Goal: Transaction & Acquisition: Purchase product/service

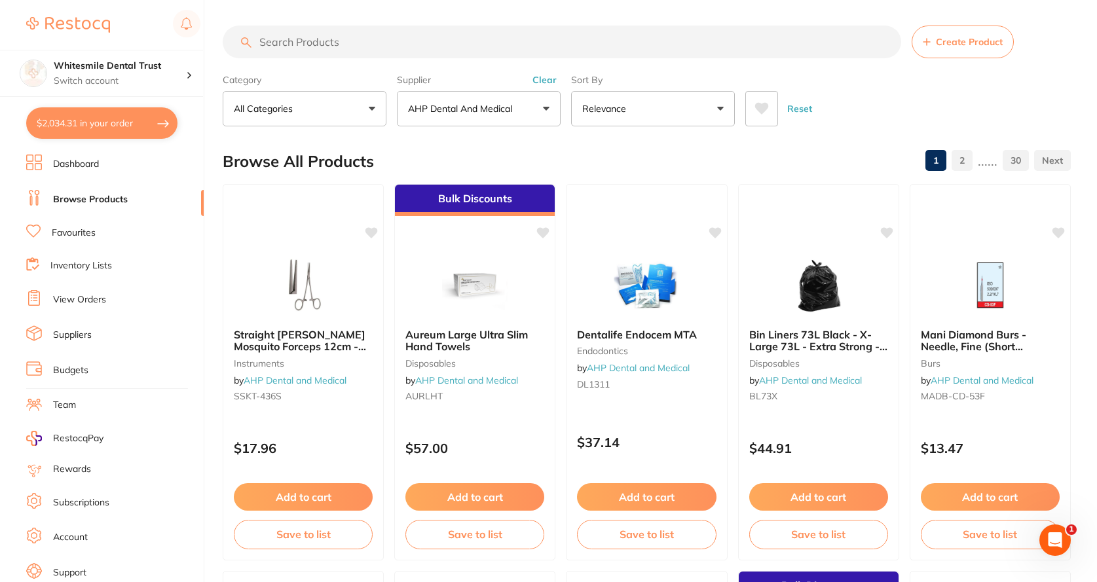
click at [124, 121] on button "$2,034.31 in your order" at bounding box center [101, 122] width 151 height 31
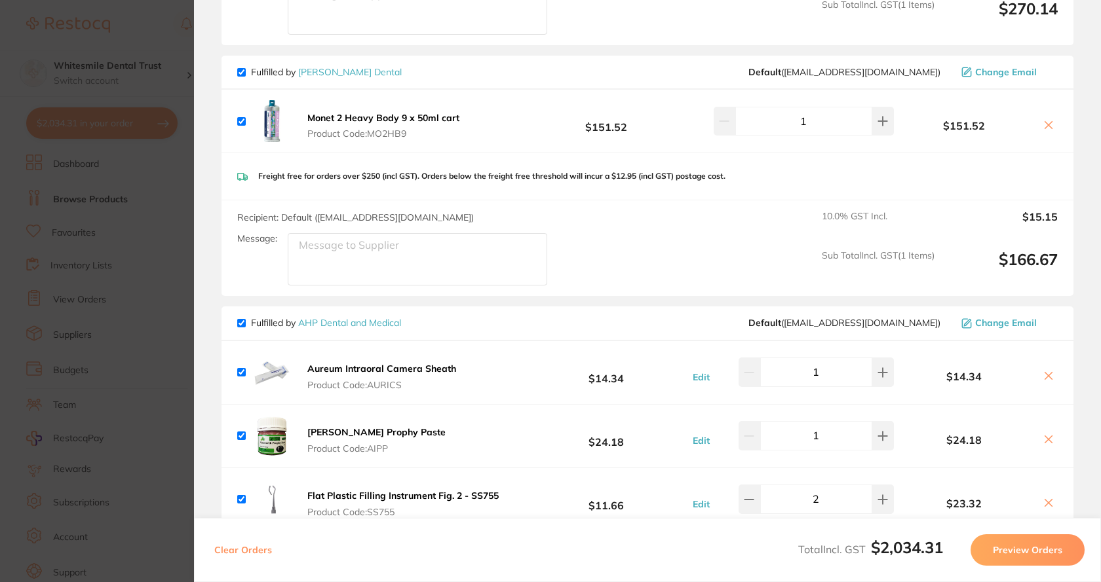
scroll to position [524, 0]
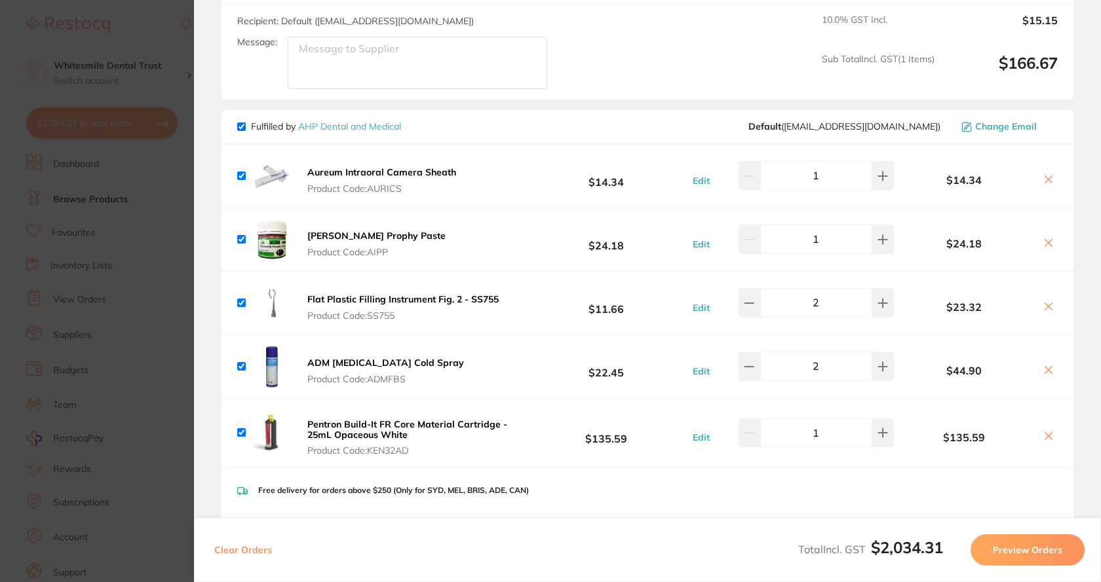
click at [1013, 556] on button "Preview Orders" at bounding box center [1027, 550] width 114 height 31
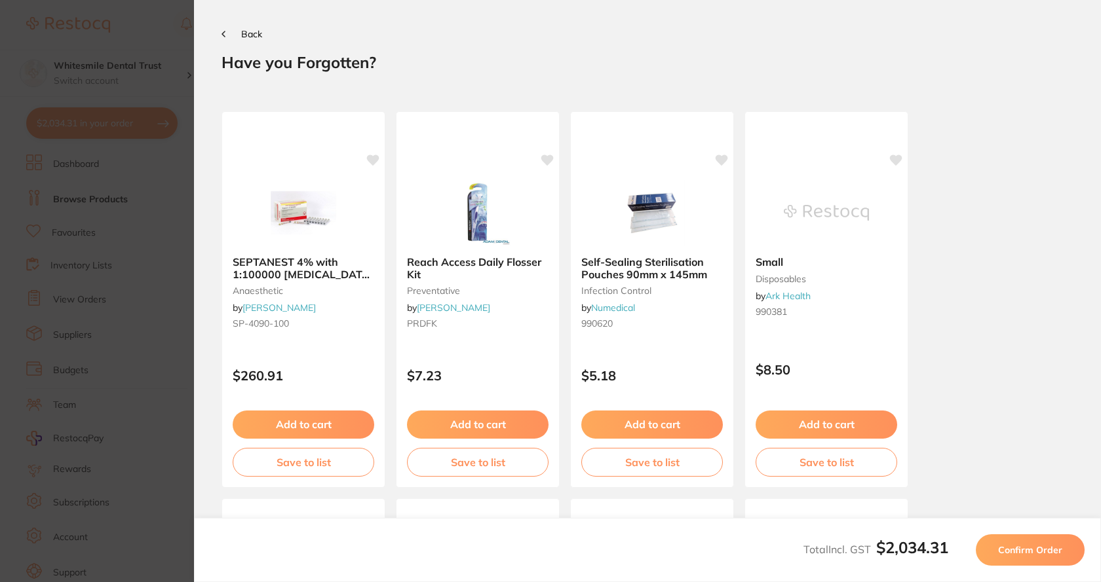
scroll to position [0, 0]
click at [222, 36] on icon at bounding box center [223, 34] width 4 height 7
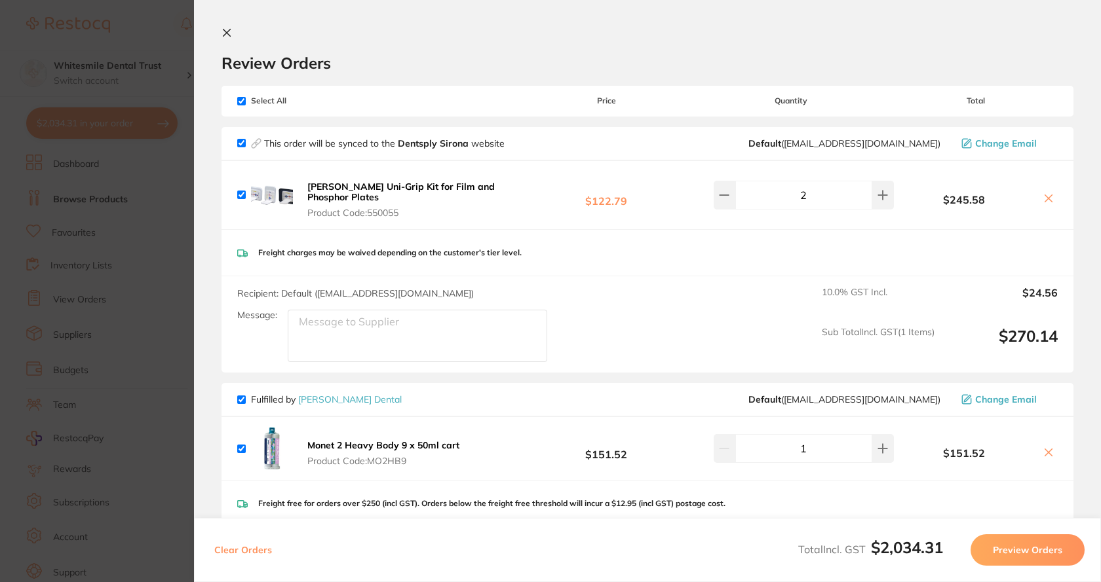
click at [240, 100] on input "checkbox" at bounding box center [241, 101] width 9 height 9
checkbox input "false"
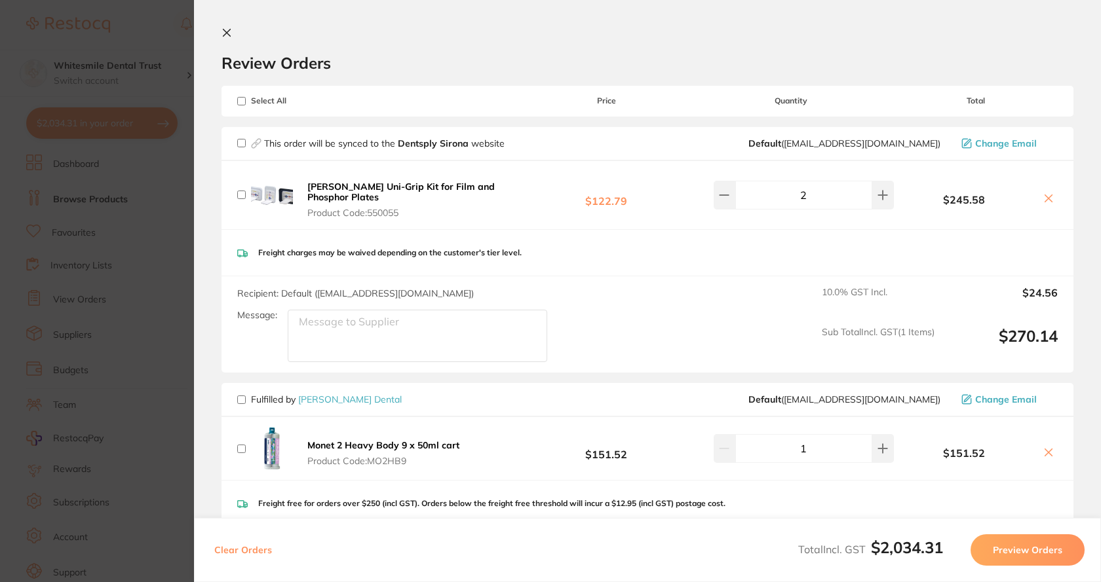
checkbox input "false"
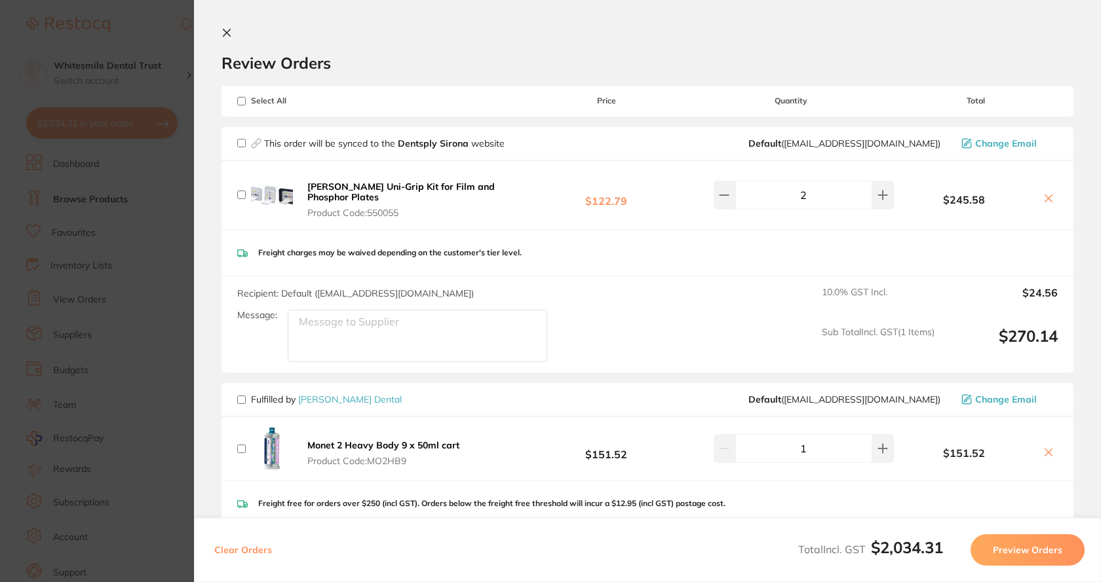
checkbox input "false"
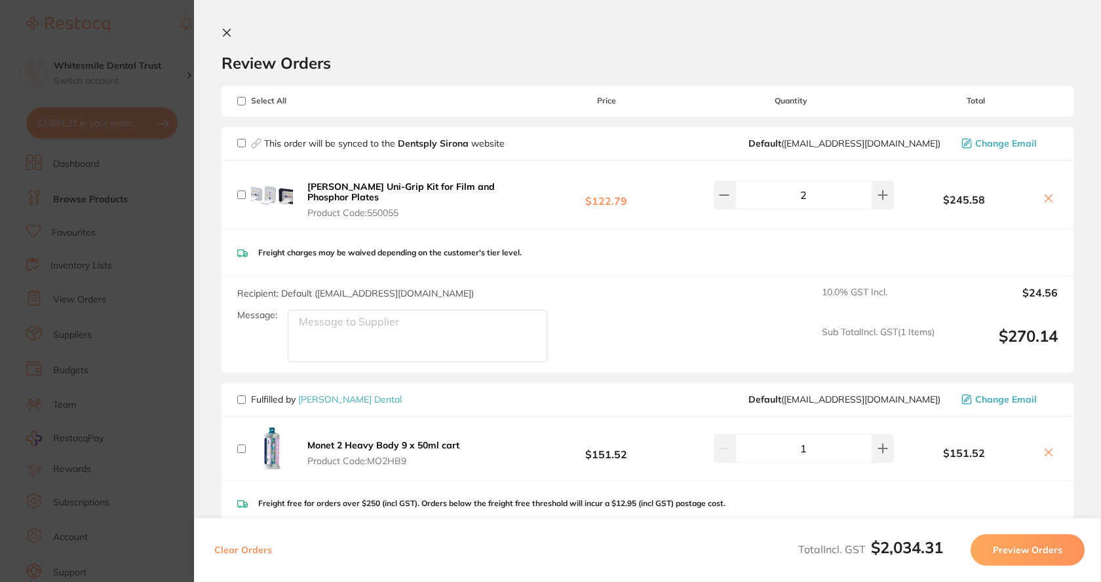
checkbox input "false"
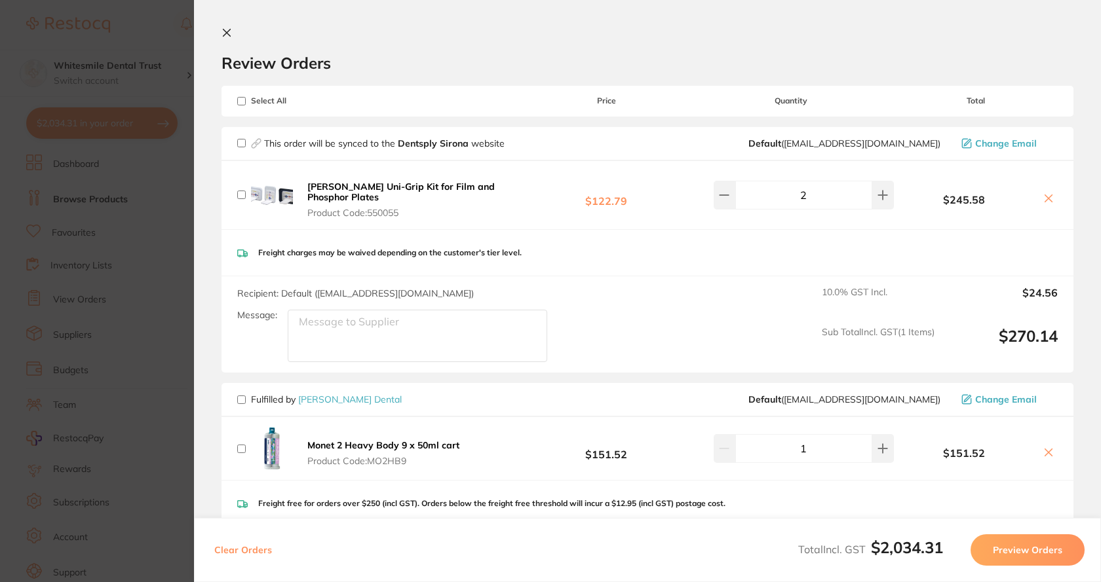
checkbox input "false"
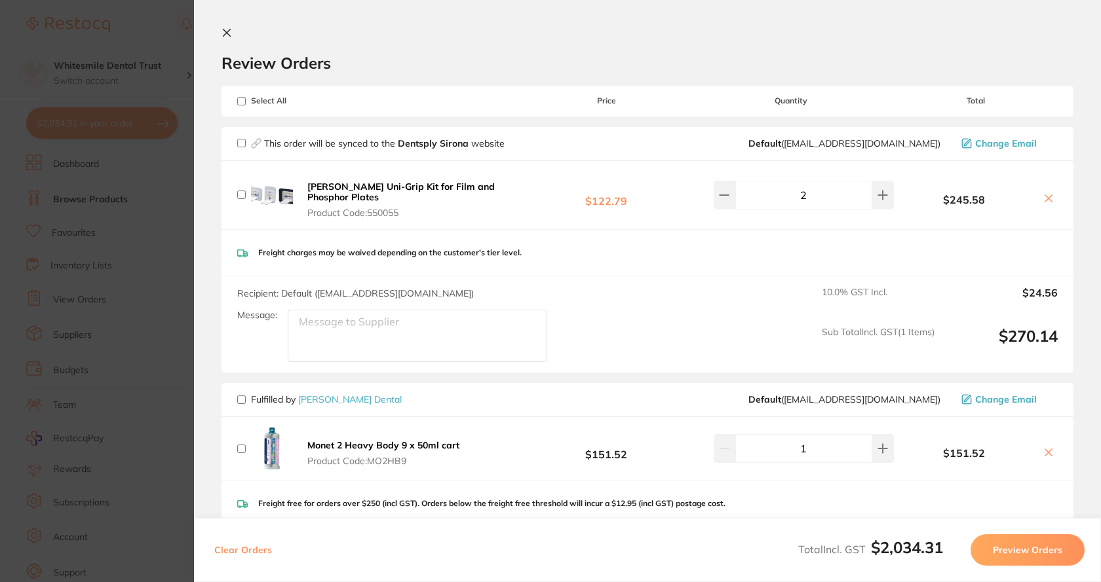
checkbox input "false"
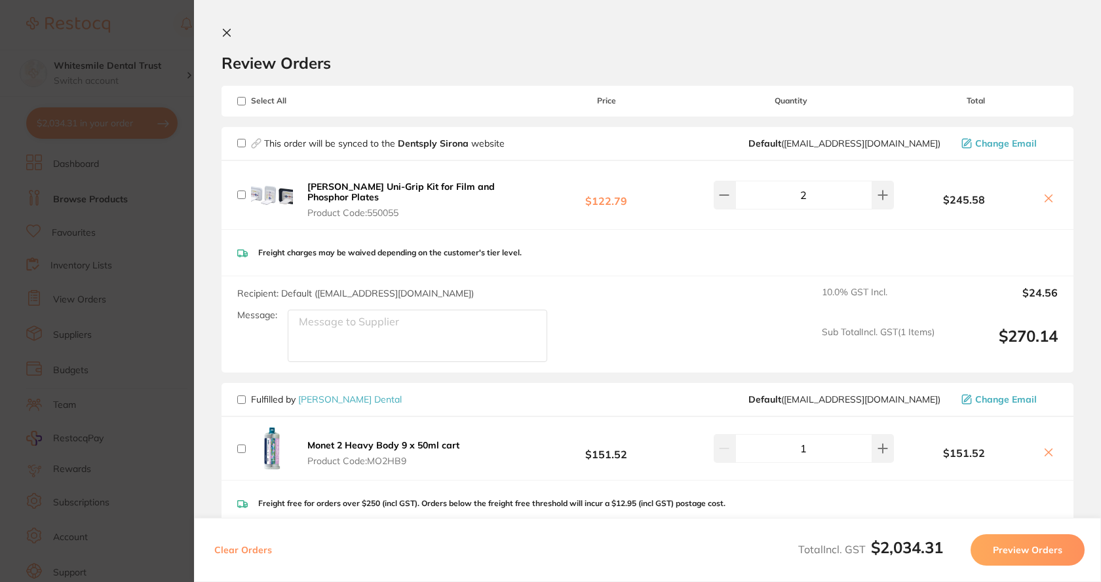
checkbox input "false"
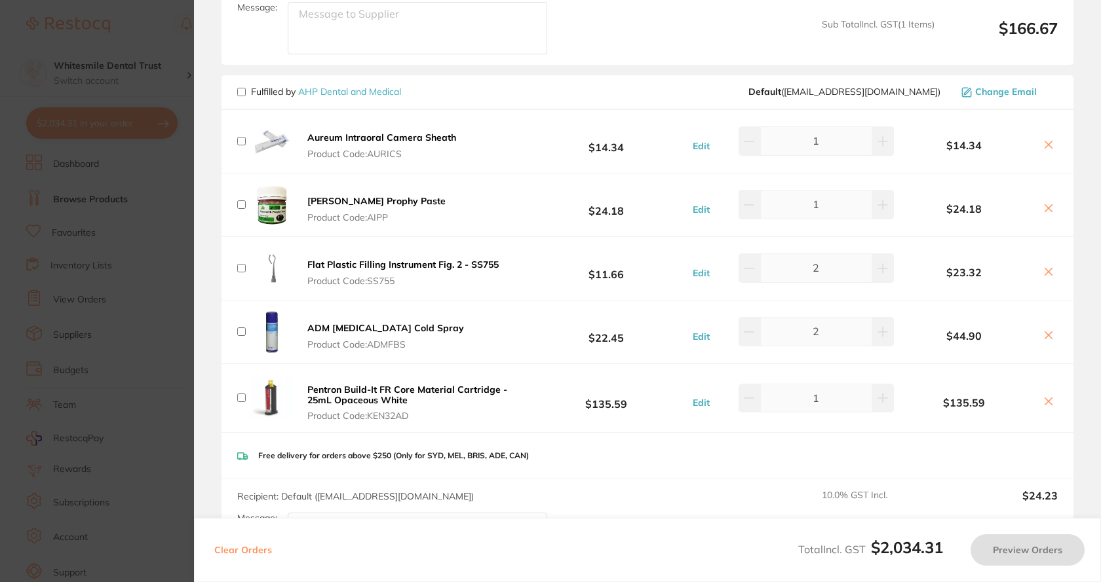
scroll to position [590, 0]
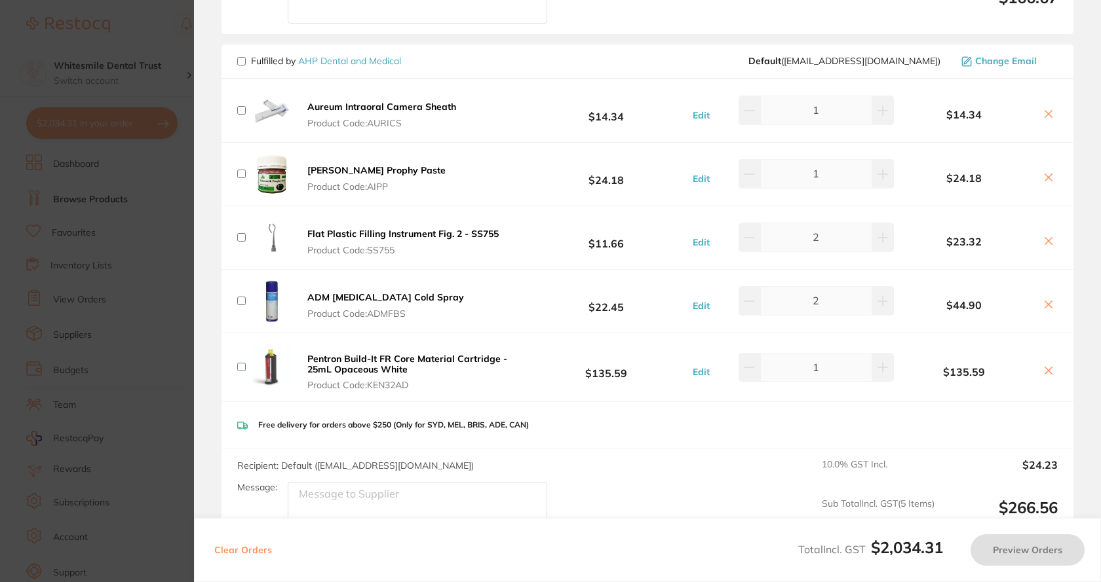
click at [243, 107] on input "checkbox" at bounding box center [241, 110] width 9 height 9
checkbox input "true"
click at [328, 111] on button "Aureum Intraoral Camera Sheath Product Code: AURICS" at bounding box center [381, 115] width 157 height 28
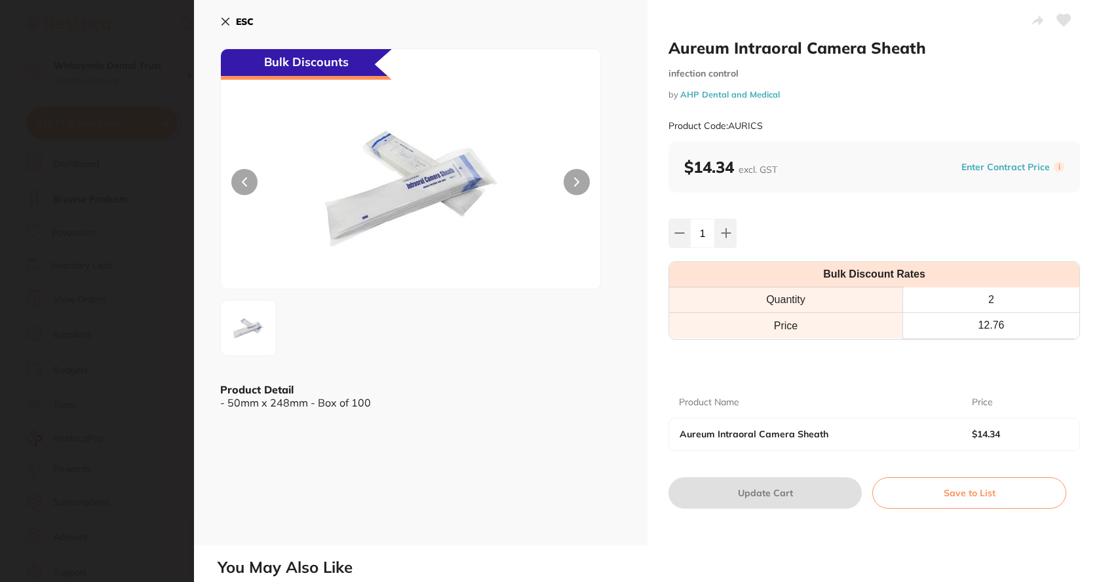
scroll to position [0, 0]
click at [721, 231] on icon at bounding box center [726, 233] width 10 height 10
type input "2"
click at [757, 499] on button "Update Cart" at bounding box center [764, 493] width 193 height 31
type input "2"
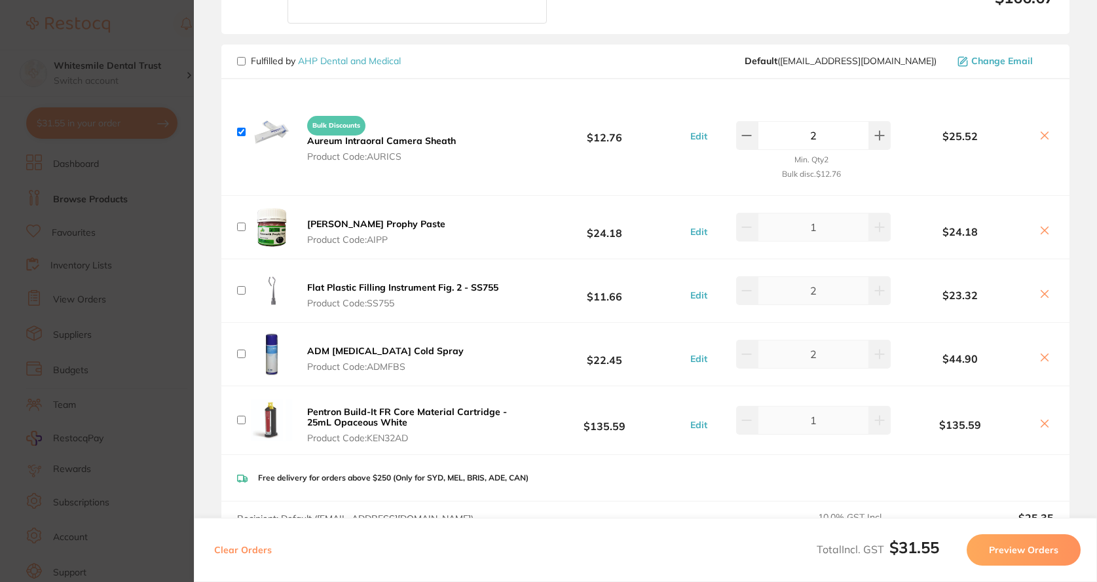
click at [239, 223] on input "checkbox" at bounding box center [241, 227] width 9 height 9
checkbox input "true"
drag, startPoint x: 237, startPoint y: 284, endPoint x: 241, endPoint y: 332, distance: 48.7
click at [238, 286] on input "checkbox" at bounding box center [241, 290] width 9 height 9
checkbox input "true"
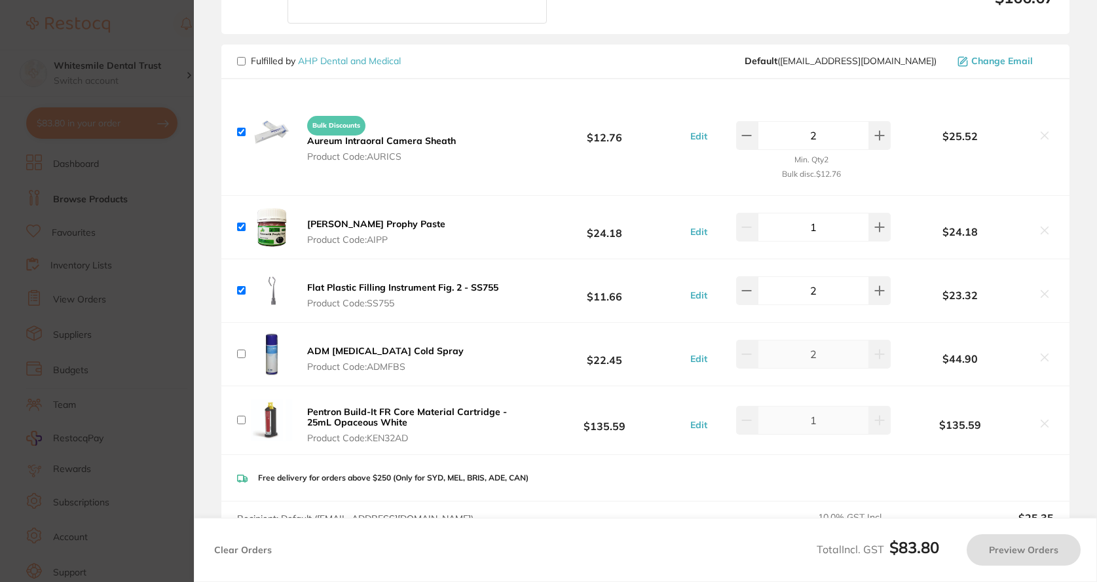
click at [234, 355] on div "ADM [MEDICAL_DATA] Cold Spray Product Code: ADMFBS $22.45 Edit 2 $44.90" at bounding box center [645, 354] width 848 height 63
click at [239, 350] on input "checkbox" at bounding box center [241, 354] width 9 height 9
checkbox input "true"
click at [244, 417] on input "checkbox" at bounding box center [241, 420] width 9 height 9
checkbox input "true"
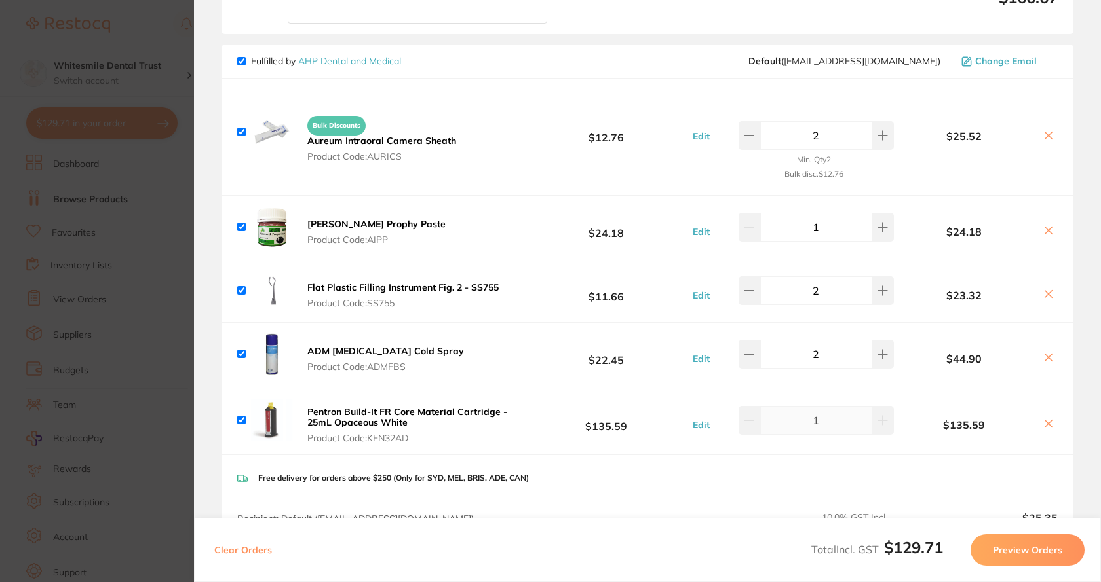
checkbox input "true"
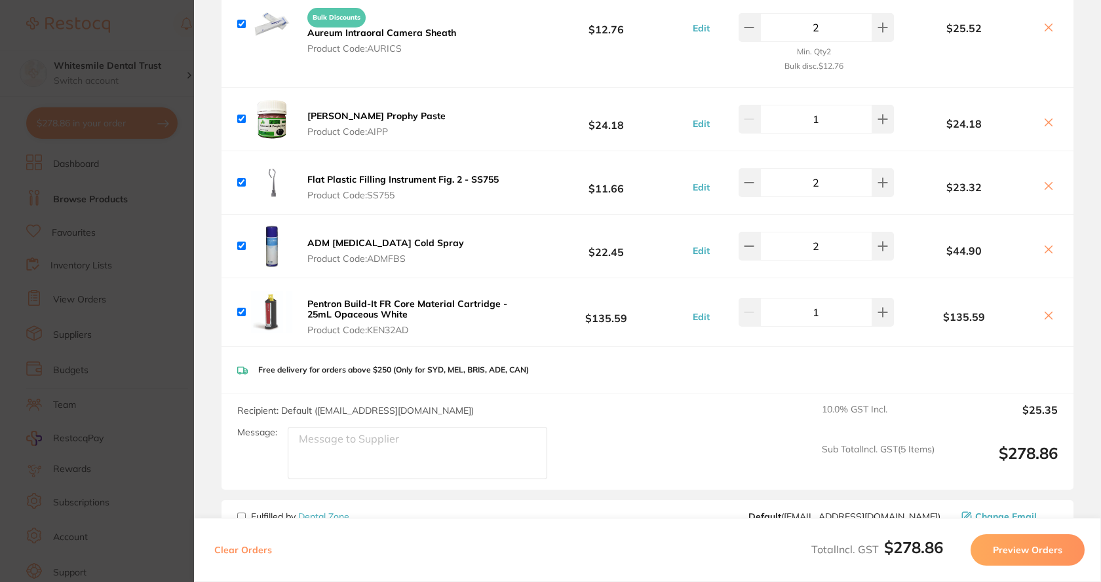
scroll to position [721, 0]
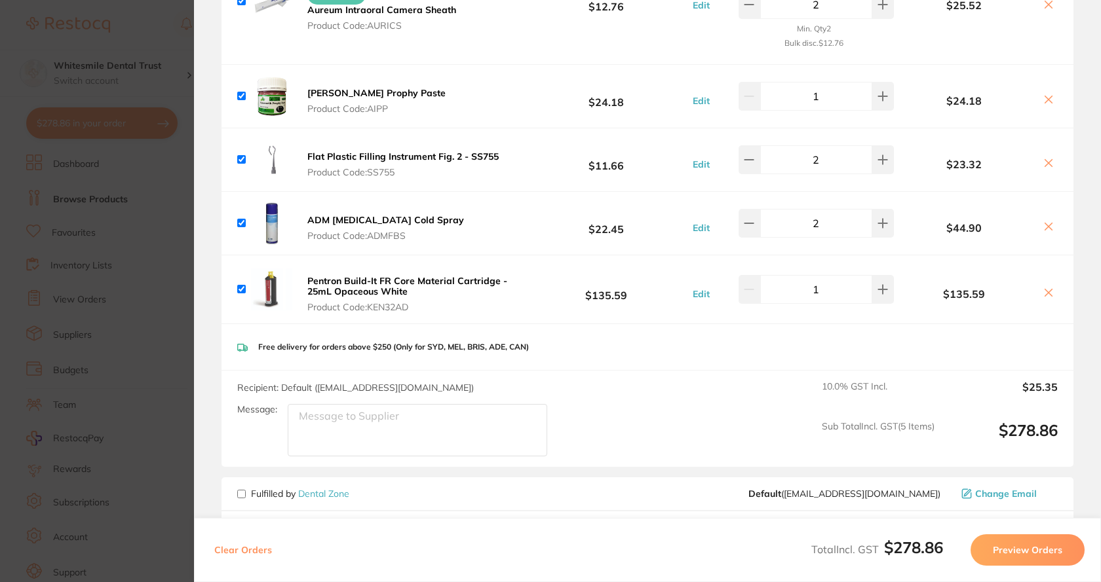
click at [1015, 551] on button "Preview Orders" at bounding box center [1027, 550] width 114 height 31
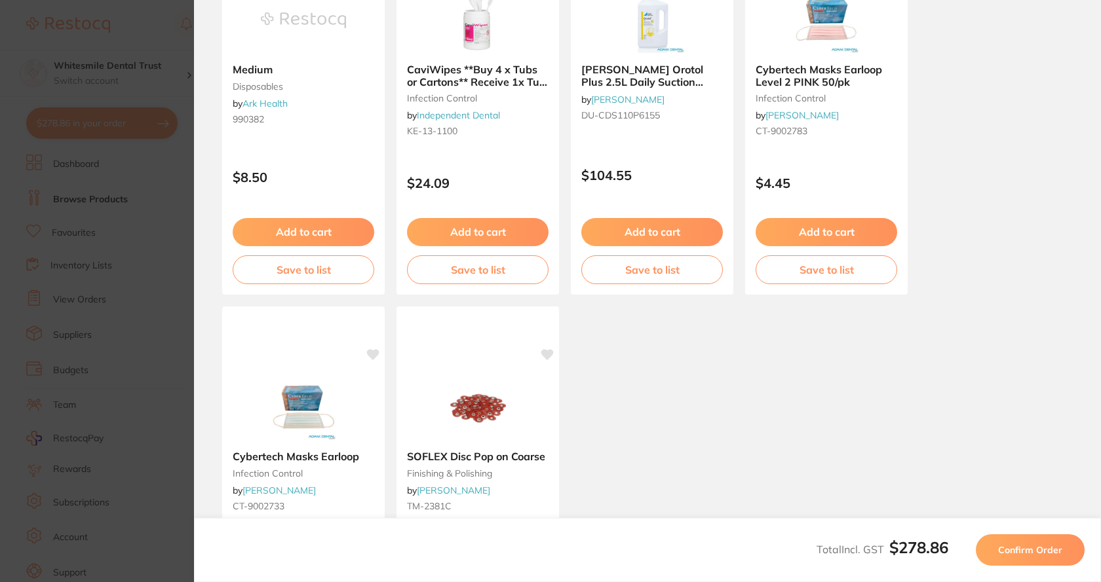
scroll to position [773, 0]
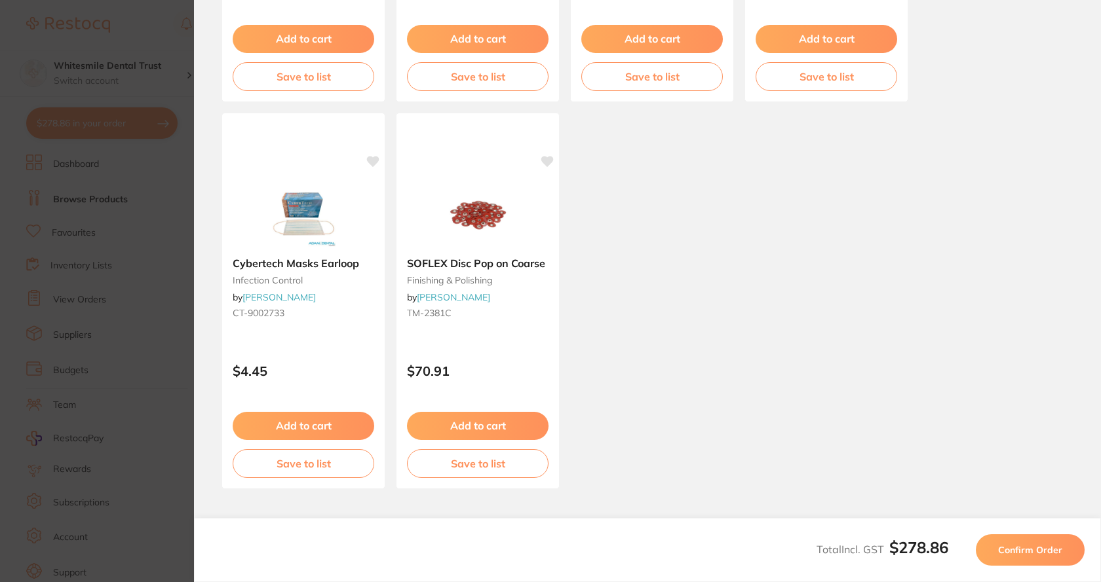
click at [1032, 552] on span "Confirm Order" at bounding box center [1030, 550] width 64 height 12
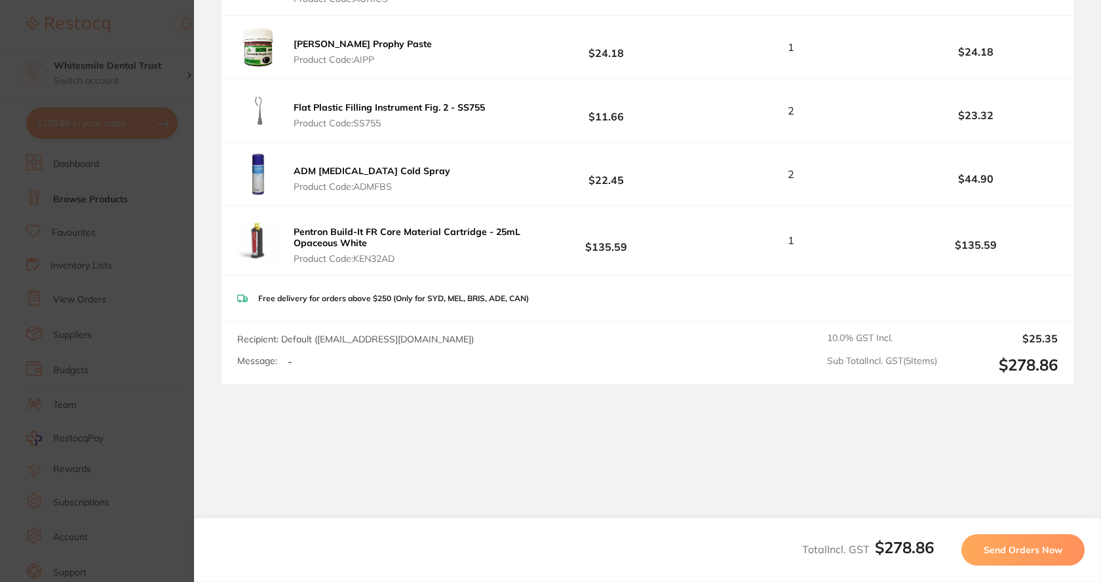
scroll to position [197, 0]
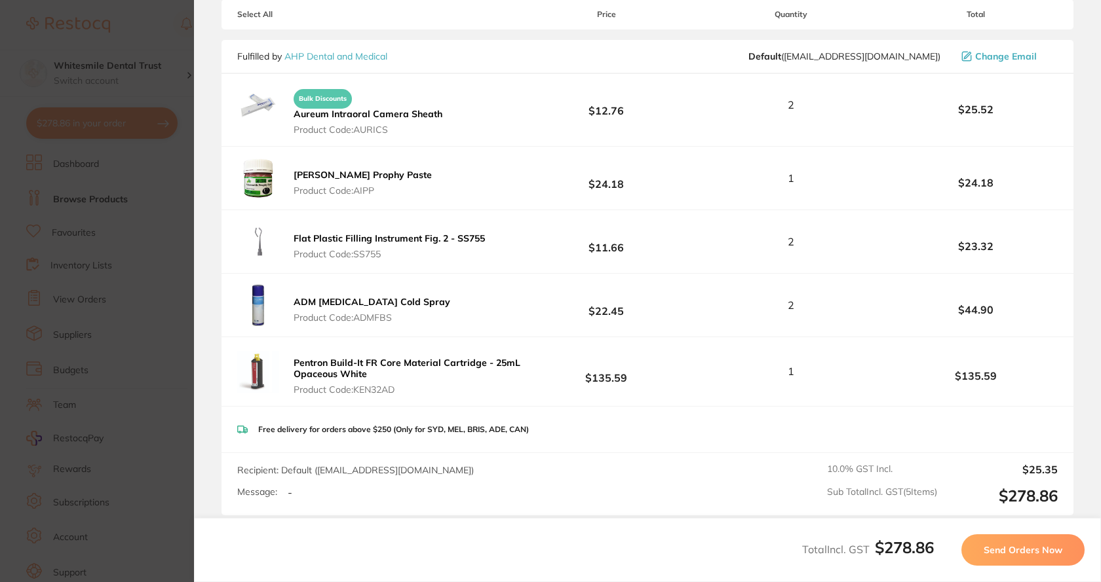
click at [1026, 552] on span "Send Orders Now" at bounding box center [1022, 550] width 79 height 12
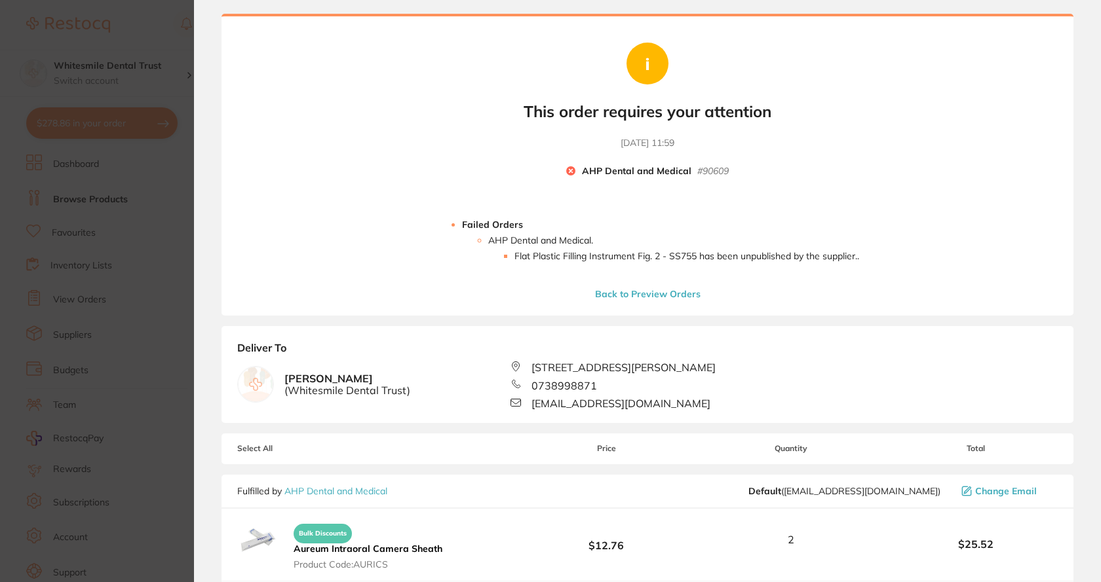
scroll to position [0, 0]
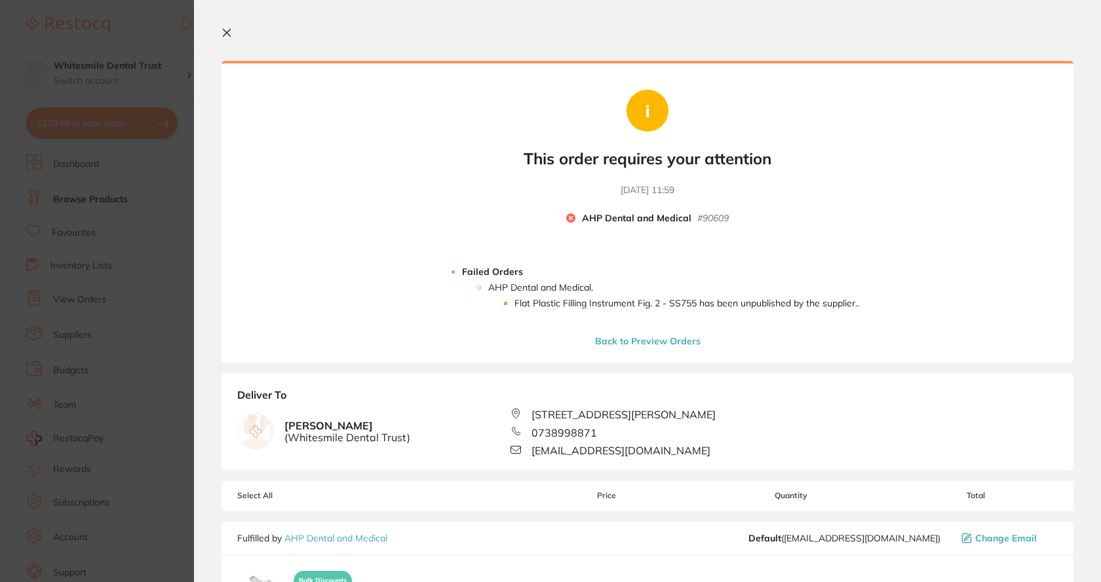
click at [636, 221] on b "AHP Dental and Medical" at bounding box center [636, 219] width 109 height 12
click at [628, 166] on b "This order requires your attention" at bounding box center [647, 158] width 248 height 19
click at [658, 117] on circle at bounding box center [647, 111] width 42 height 42
click at [672, 340] on button "Back to Preview Orders" at bounding box center [647, 341] width 113 height 12
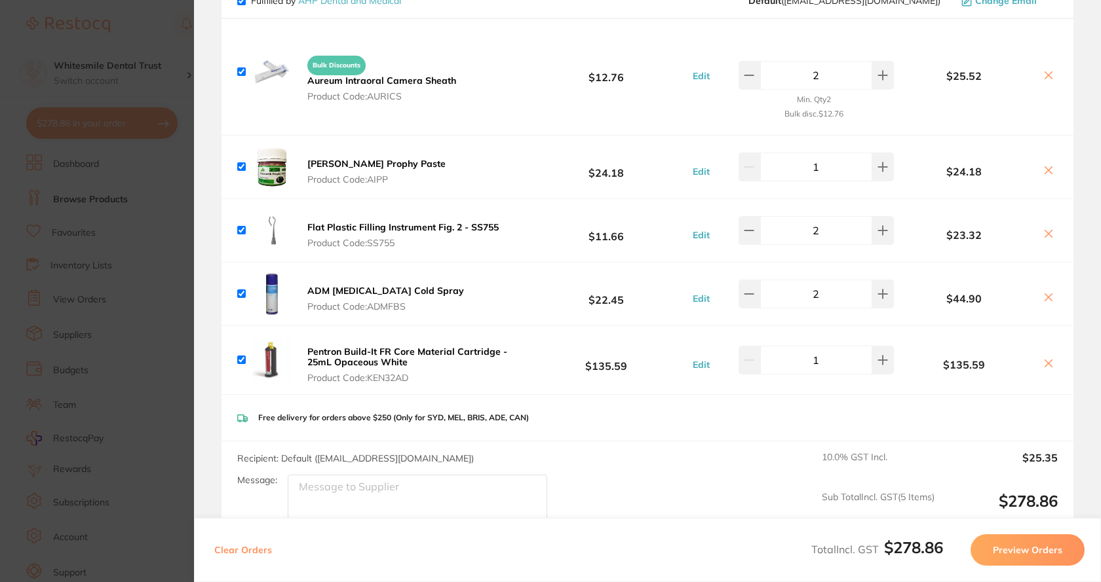
scroll to position [655, 0]
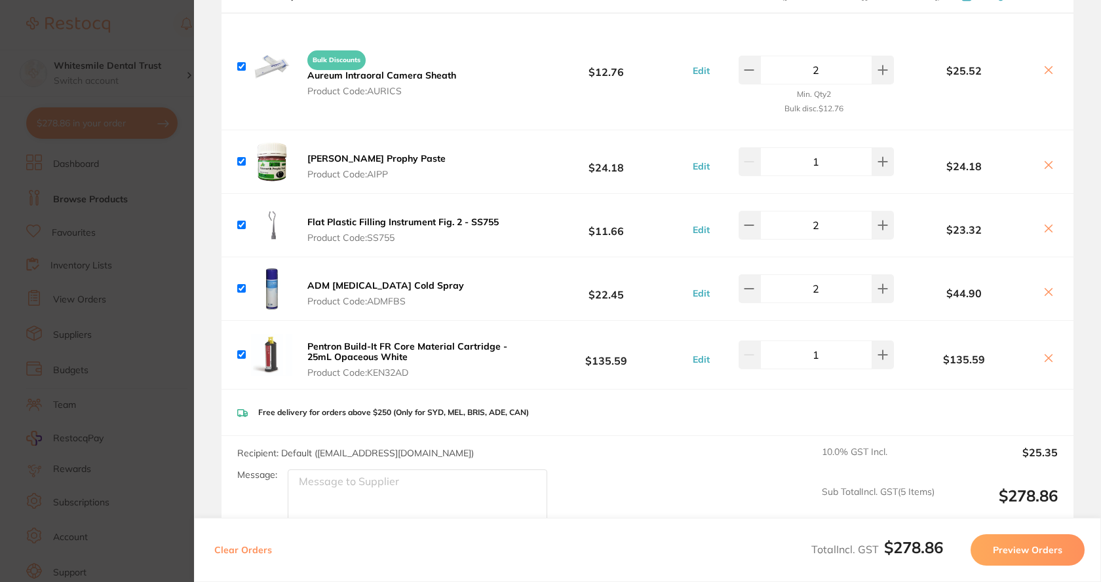
click at [243, 221] on input "checkbox" at bounding box center [241, 225] width 9 height 9
checkbox input "false"
click at [1047, 552] on button "Preview Orders" at bounding box center [1027, 550] width 114 height 31
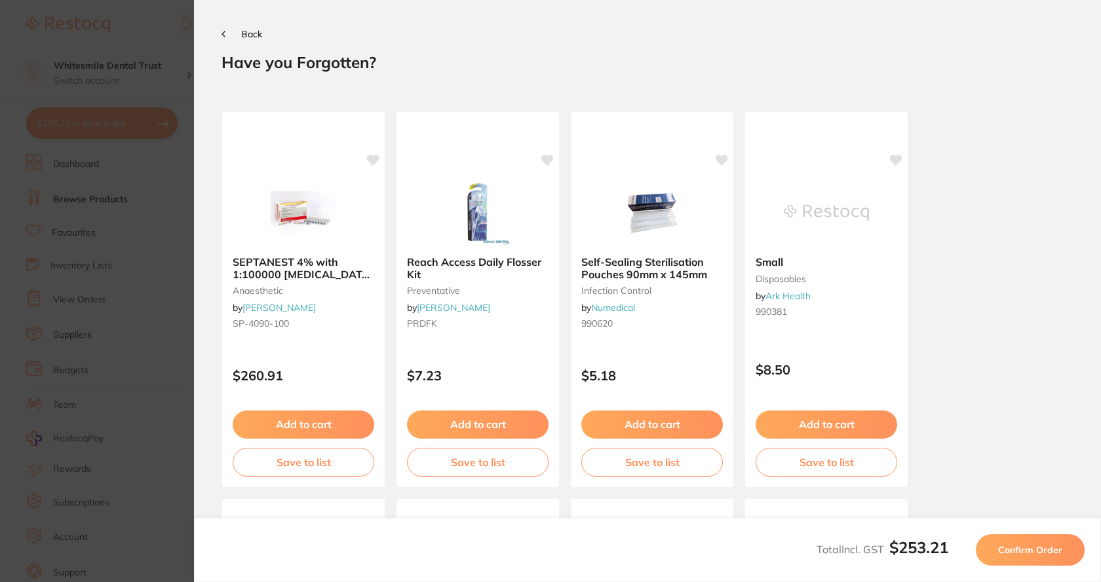
scroll to position [0, 0]
click at [1033, 547] on span "Confirm Order" at bounding box center [1030, 550] width 64 height 12
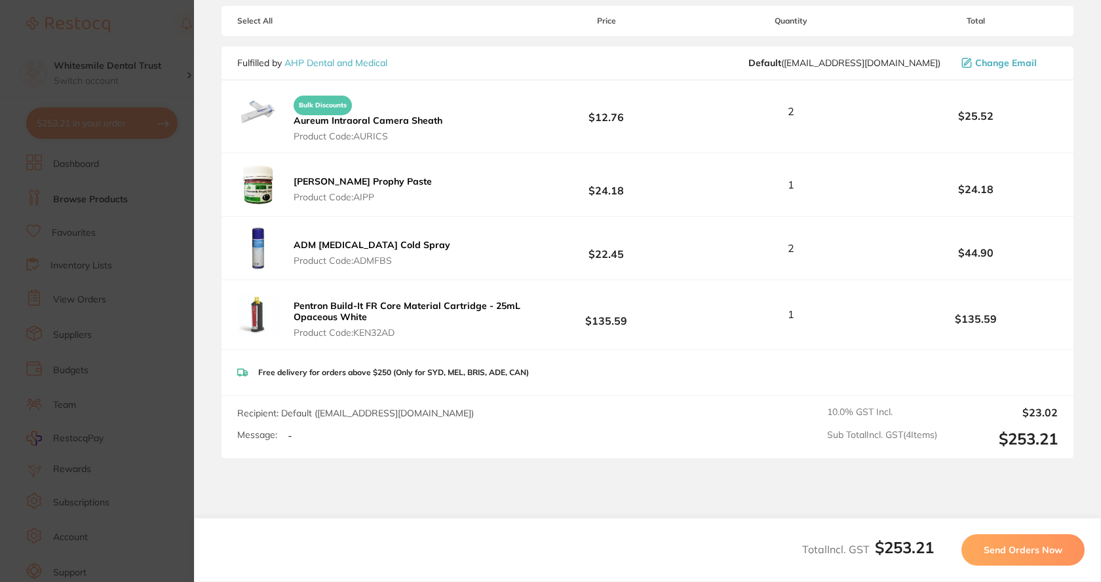
scroll to position [197, 0]
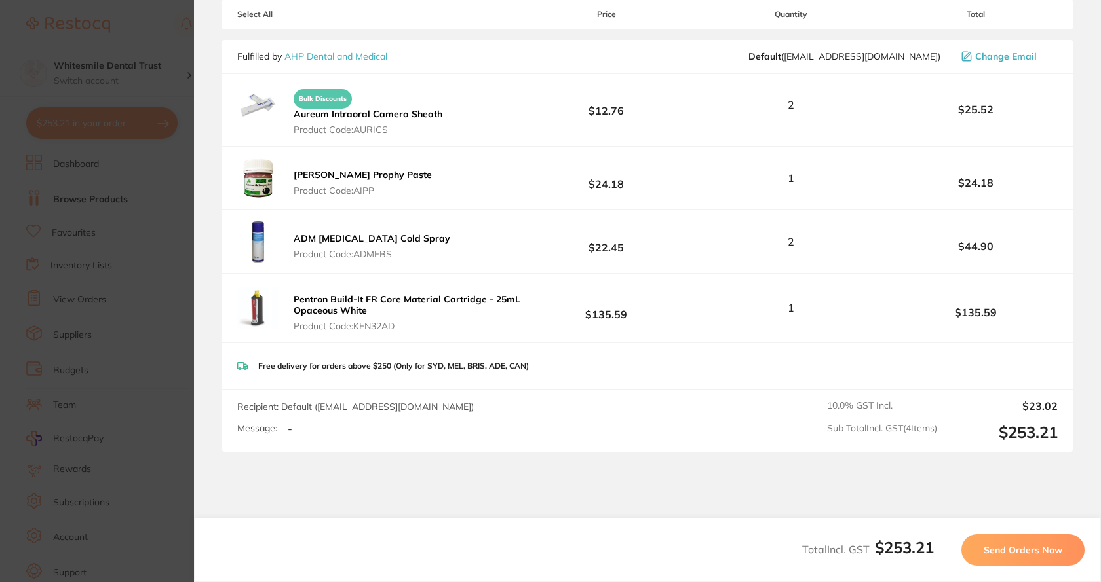
click at [1027, 549] on span "Send Orders Now" at bounding box center [1022, 550] width 79 height 12
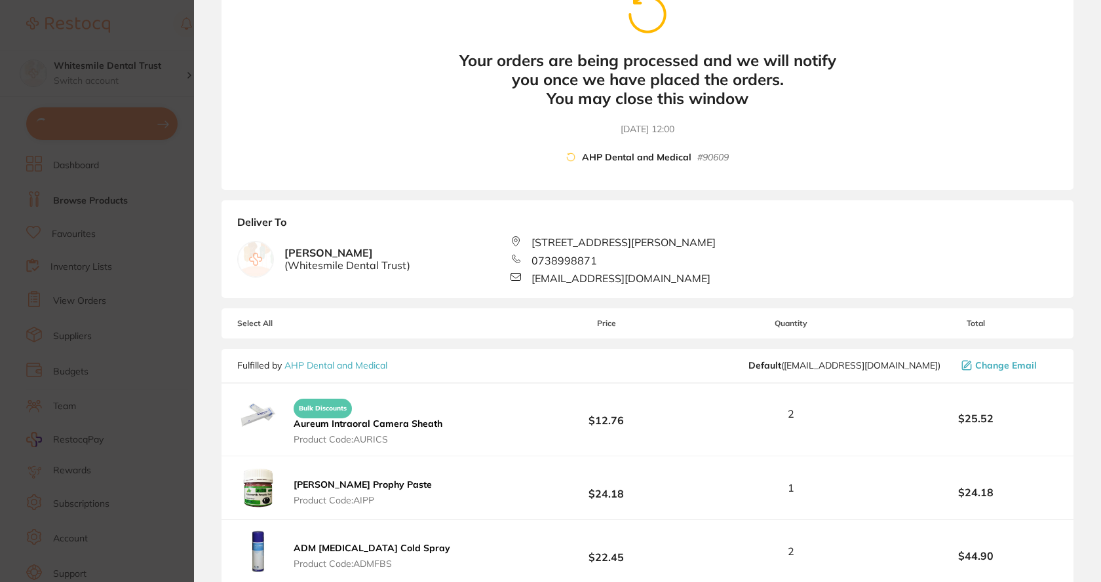
scroll to position [66, 0]
